Goal: Information Seeking & Learning: Learn about a topic

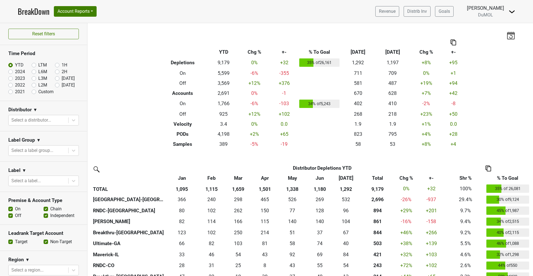
click at [36, 14] on link "BreakDown" at bounding box center [34, 12] width 32 height 12
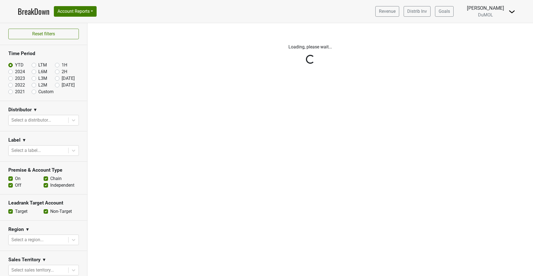
click at [35, 14] on link "BreakDown" at bounding box center [34, 12] width 32 height 12
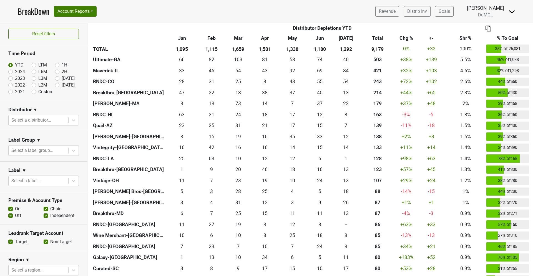
scroll to position [185, 0]
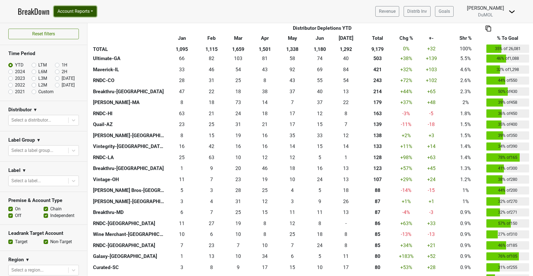
click at [79, 10] on button "Account Reports" at bounding box center [75, 11] width 43 height 11
click at [83, 24] on link "SuperRanker" at bounding box center [78, 24] width 49 height 9
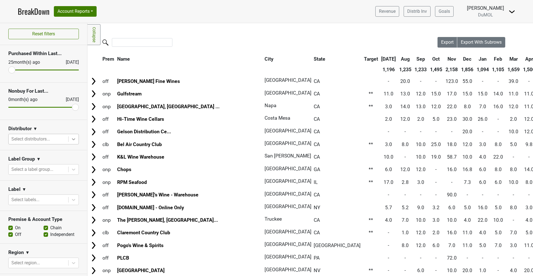
click at [72, 136] on icon at bounding box center [74, 139] width 6 height 6
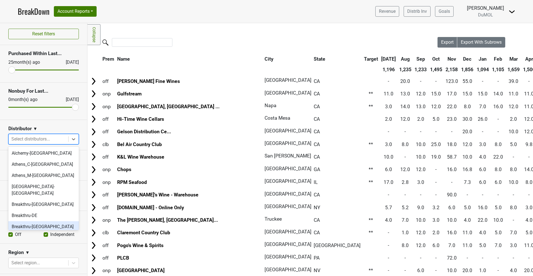
click at [37, 221] on div "Breakthru-FL" at bounding box center [43, 226] width 71 height 11
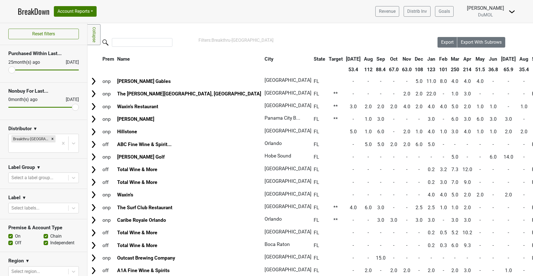
click at [15, 233] on label "On" at bounding box center [18, 236] width 6 height 7
click at [9, 233] on input "On" at bounding box center [10, 236] width 4 height 6
checkbox input "false"
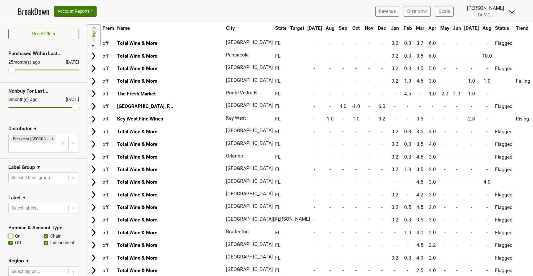
scroll to position [151, 1]
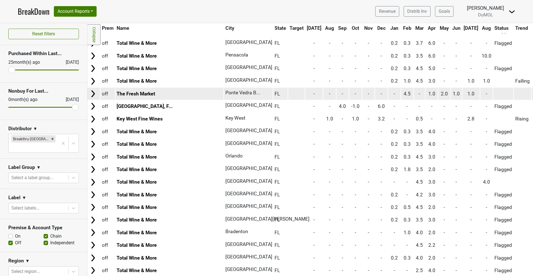
click at [92, 92] on img at bounding box center [93, 93] width 8 height 8
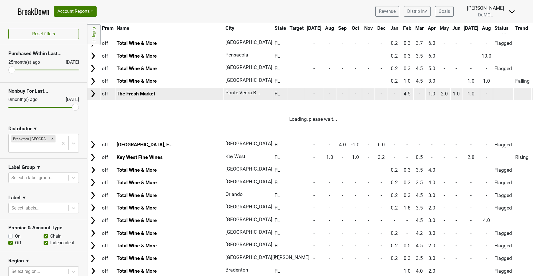
click at [92, 92] on img at bounding box center [93, 93] width 8 height 8
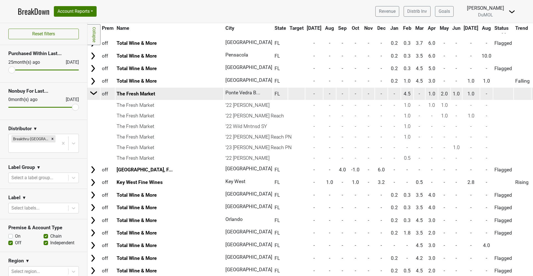
click at [96, 94] on img at bounding box center [94, 93] width 8 height 8
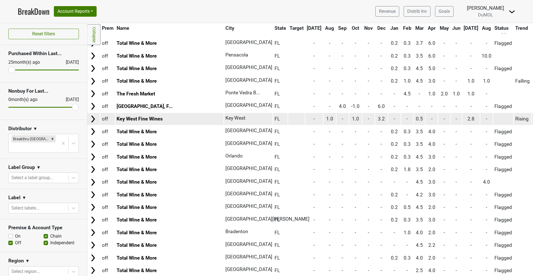
scroll to position [0, 1]
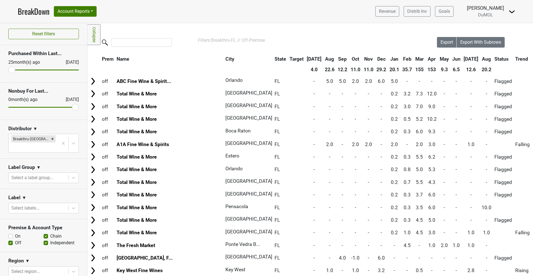
click at [33, 13] on link "BreakDown" at bounding box center [34, 12] width 32 height 12
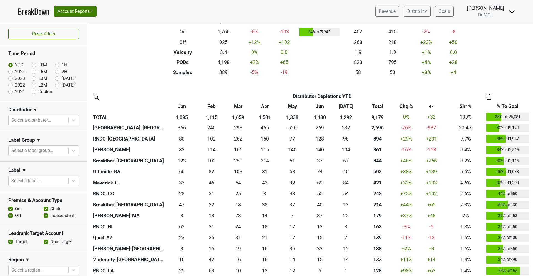
scroll to position [74, 0]
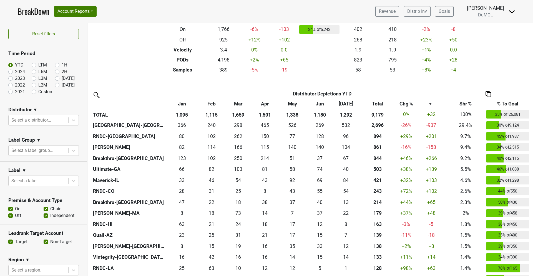
click at [350, 216] on div "22.001 22" at bounding box center [347, 212] width 24 height 7
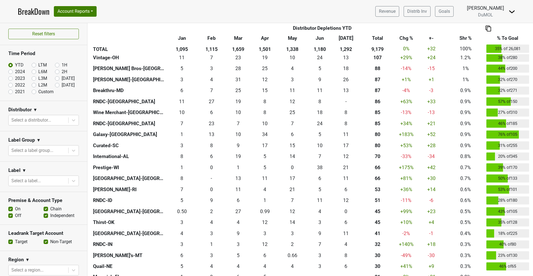
scroll to position [307, 0]
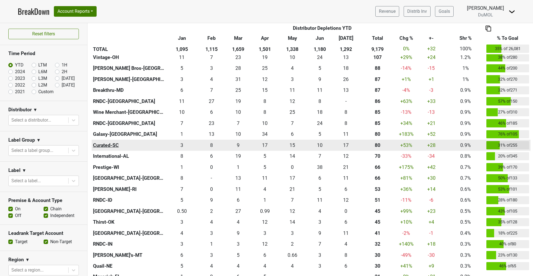
click at [99, 144] on th "Curated-SC" at bounding box center [129, 144] width 74 height 11
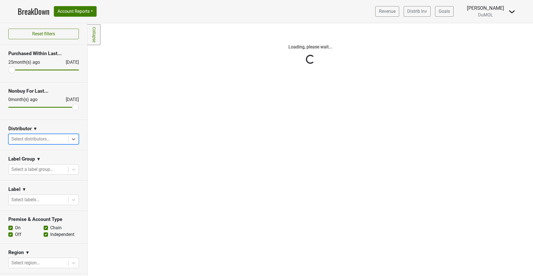
click at [74, 138] on div "Reset filters Purchased Within Last... 25 month(s) ago Aug '25 Nonbuy For Last.…" at bounding box center [44, 149] width 88 height 253
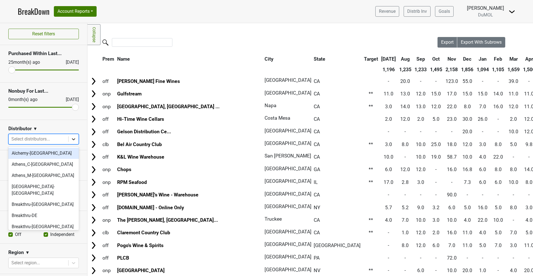
click at [72, 140] on icon at bounding box center [74, 139] width 6 height 6
click at [40, 221] on div "Breakthru-FL" at bounding box center [43, 226] width 71 height 11
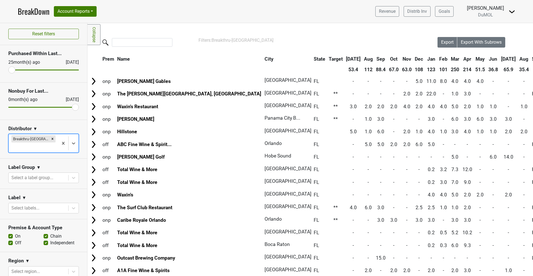
click at [15, 239] on label "Off" at bounding box center [18, 242] width 6 height 7
click at [11, 239] on input "Off" at bounding box center [10, 242] width 4 height 6
checkbox input "false"
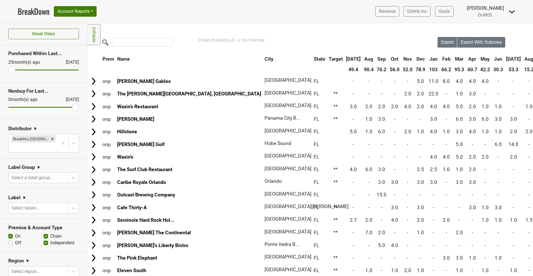
click at [15, 233] on label "On" at bounding box center [18, 236] width 6 height 7
click at [9, 233] on input "On" at bounding box center [10, 236] width 4 height 6
checkbox input "false"
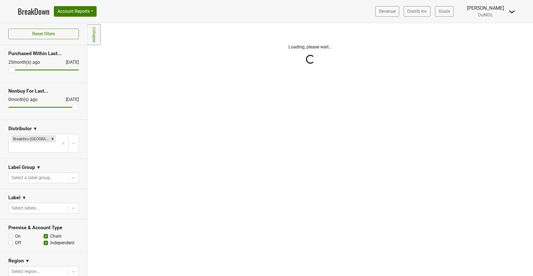
click at [15, 239] on label "Off" at bounding box center [18, 242] width 6 height 7
click at [10, 239] on input "Off" at bounding box center [10, 242] width 4 height 6
checkbox input "true"
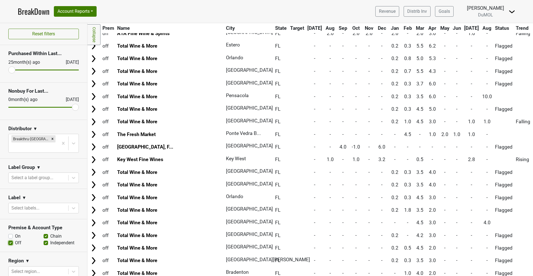
scroll to position [0, 0]
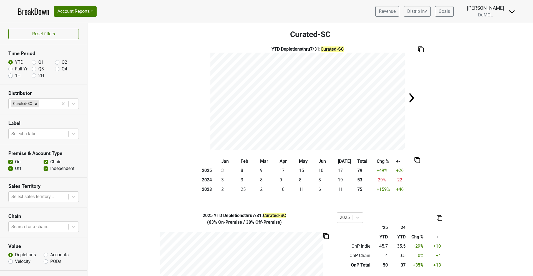
click at [15, 68] on label "Full Yr" at bounding box center [21, 69] width 13 height 7
click at [13, 68] on input "Full Yr" at bounding box center [10, 69] width 4 height 6
radio input "true"
